Goal: Task Accomplishment & Management: Manage account settings

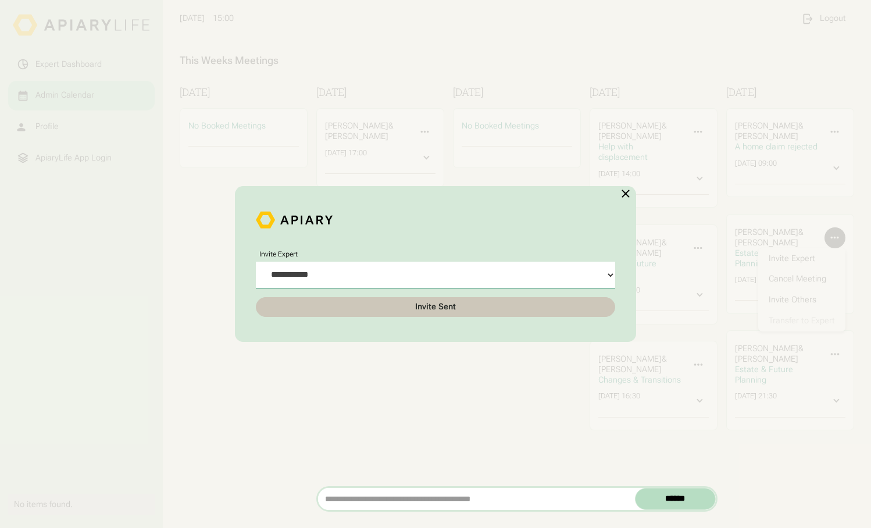
select select "**********"
click at [619, 187] on img at bounding box center [626, 194] width 14 height 14
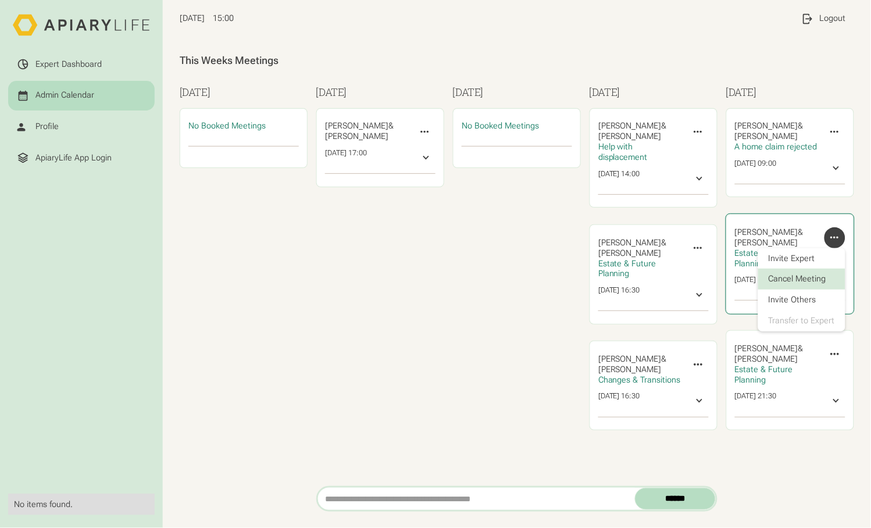
click at [816, 269] on link "Cancel Meeting" at bounding box center [801, 279] width 87 height 21
click at [800, 269] on link "Cancel Meeting" at bounding box center [801, 279] width 87 height 21
click at [788, 396] on div "This Weeks Meetings [DATE] No Booked Meetings [DATE] [PERSON_NAME] & ‍ [PERSON_…" at bounding box center [517, 262] width 708 height 449
click at [842, 231] on icon at bounding box center [835, 237] width 13 height 13
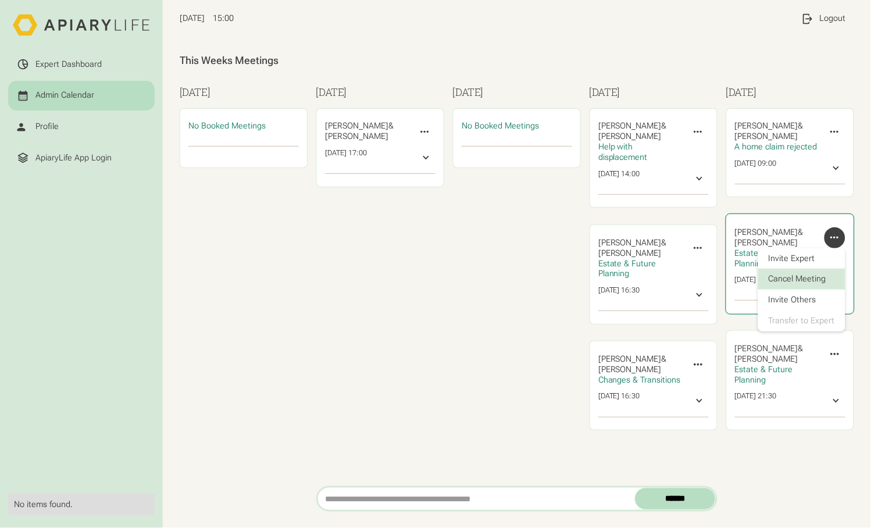
click at [799, 269] on link "Cancel Meeting" at bounding box center [801, 279] width 87 height 21
